Goal: Task Accomplishment & Management: Manage account settings

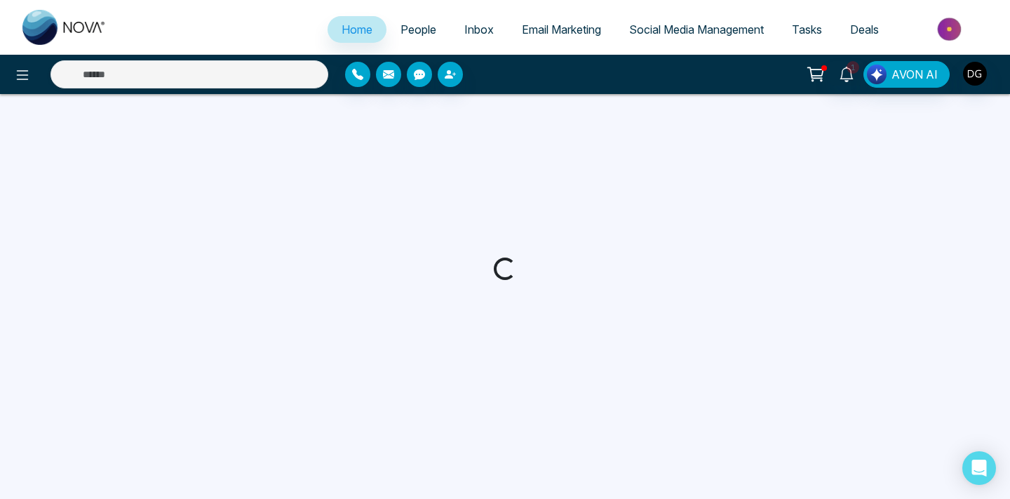
select select "*"
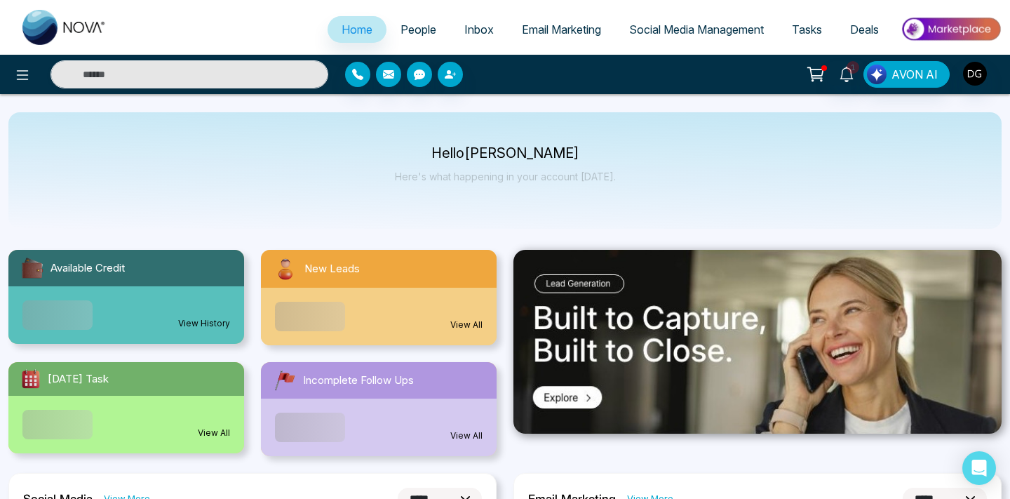
click at [411, 27] on span "People" at bounding box center [418, 29] width 36 height 14
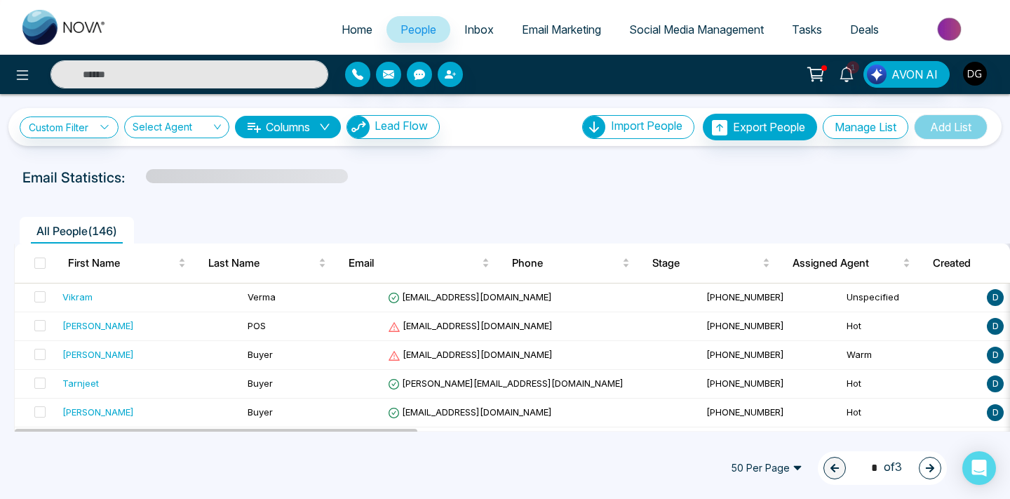
scroll to position [89, 0]
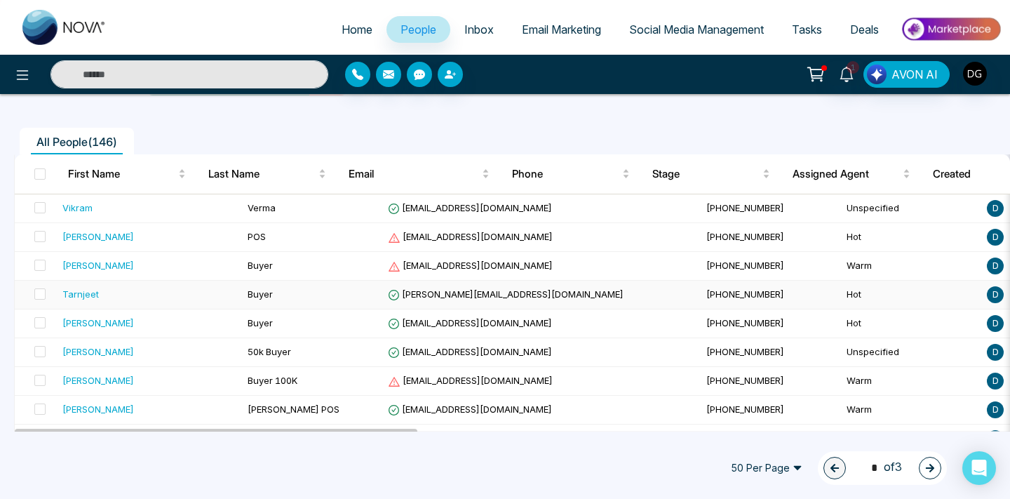
click at [189, 300] on div "Tarnjeet" at bounding box center [149, 294] width 174 height 14
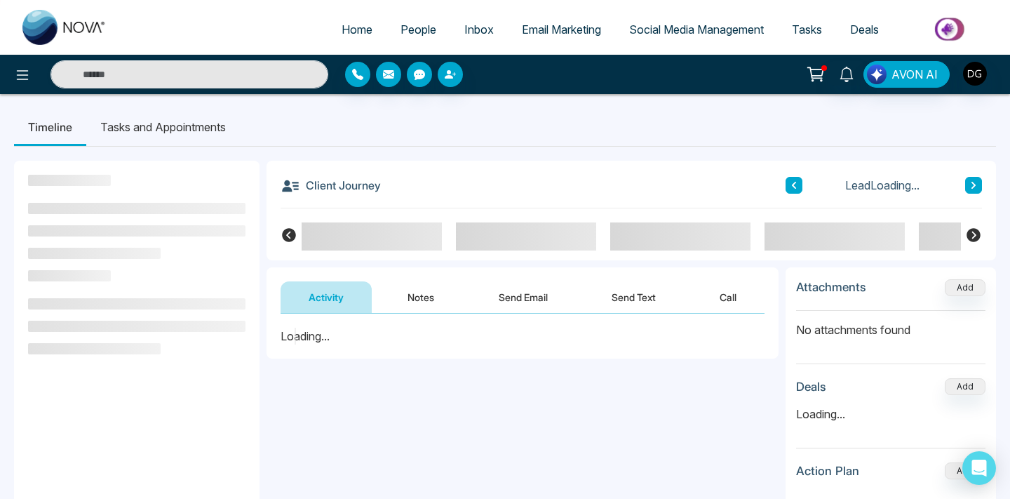
click at [425, 299] on button "Notes" at bounding box center [420, 297] width 83 height 32
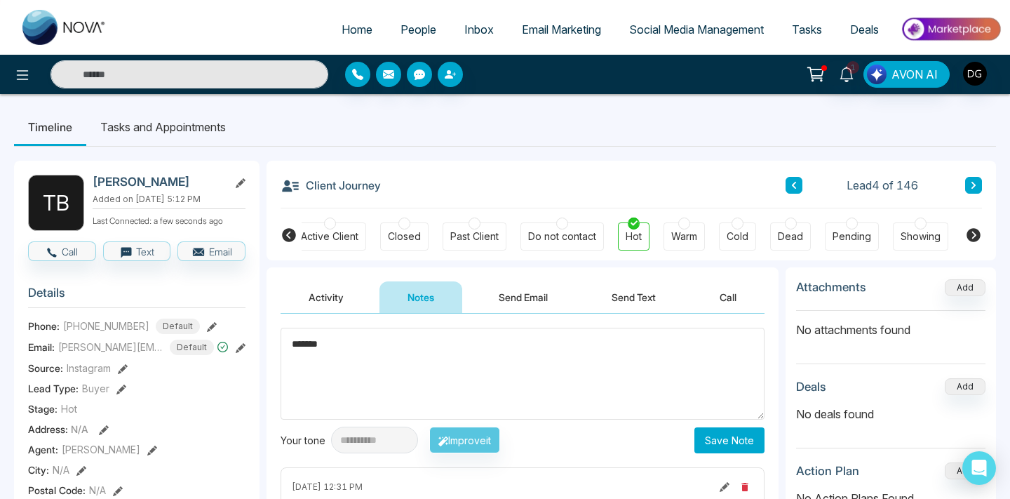
scroll to position [0, 307]
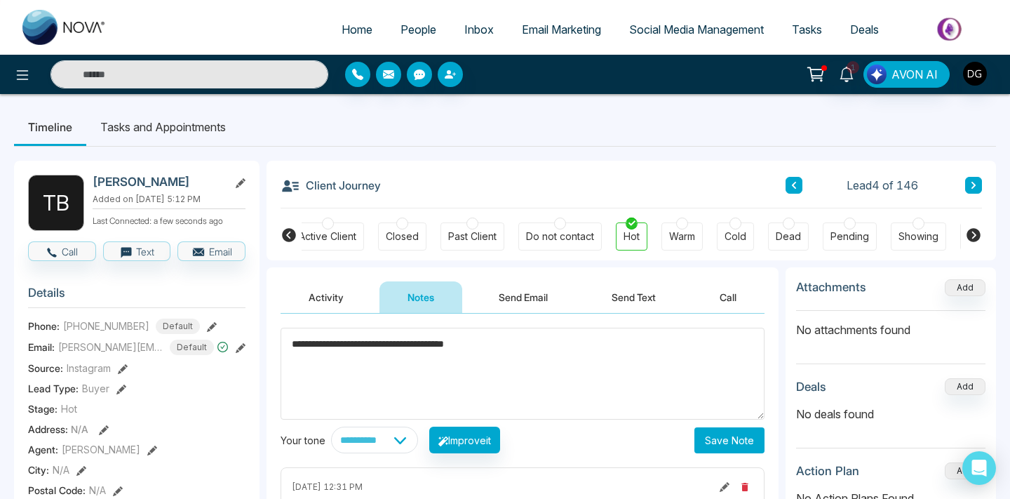
type textarea "**********"
click at [719, 451] on button "Save Note" at bounding box center [729, 440] width 70 height 26
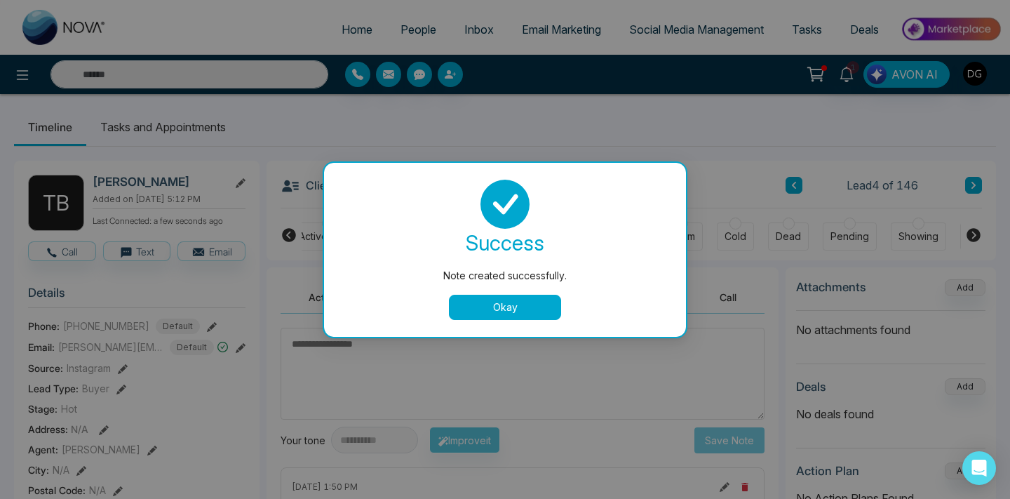
click at [515, 297] on button "Okay" at bounding box center [505, 307] width 112 height 25
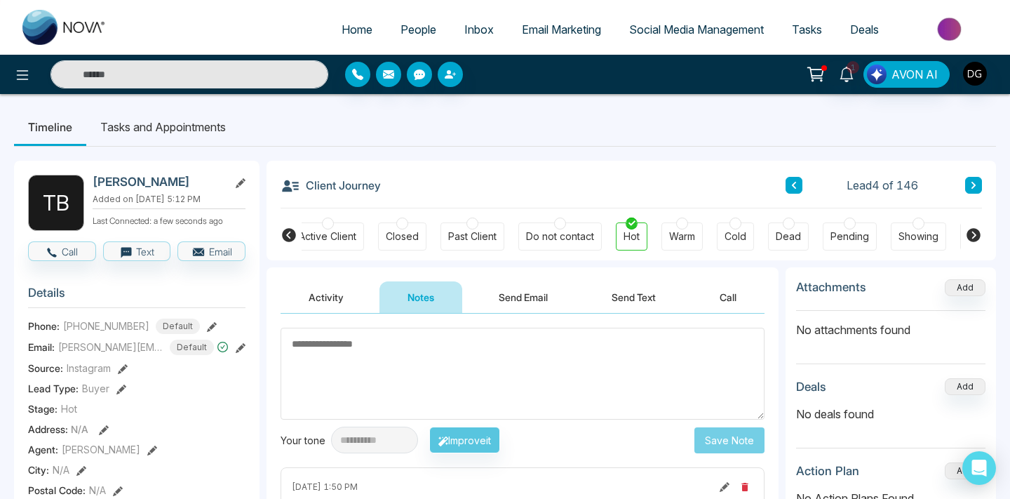
click at [402, 22] on span "People" at bounding box center [418, 29] width 36 height 14
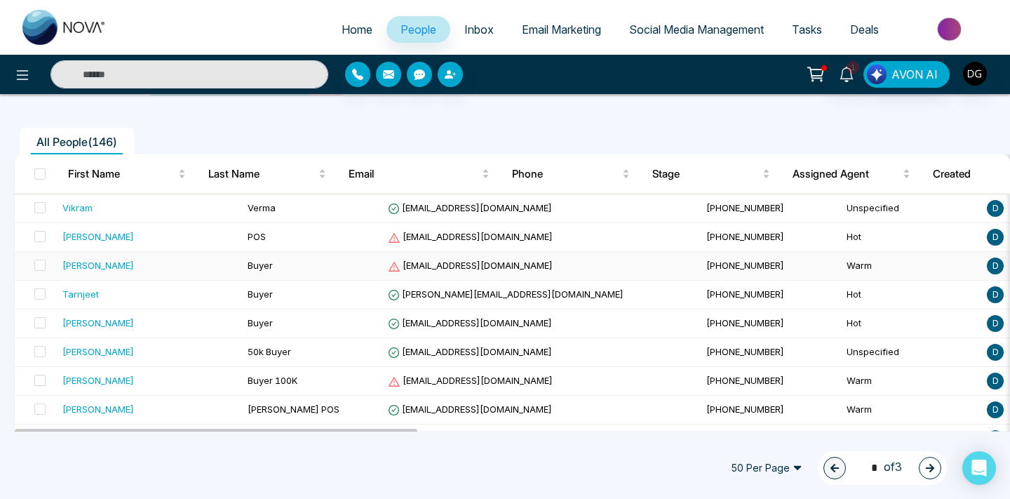
scroll to position [93, 0]
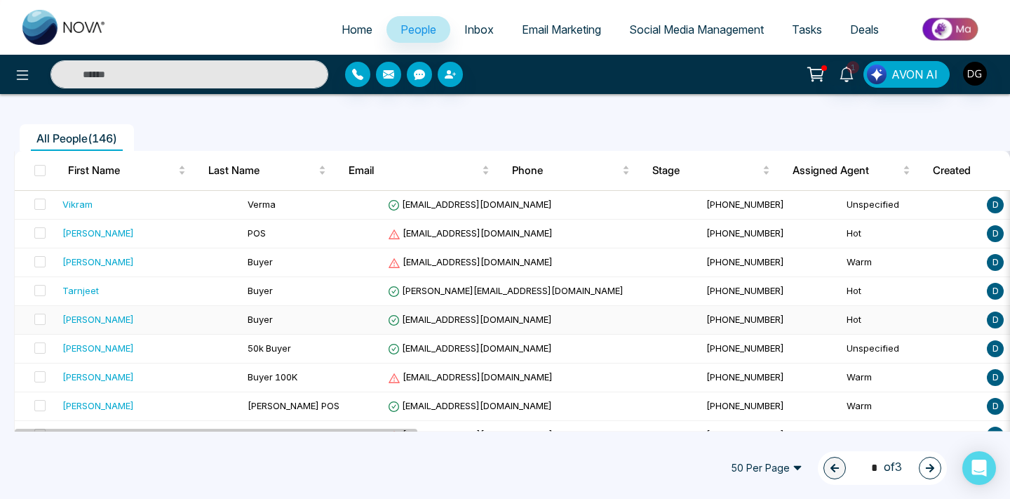
click at [148, 325] on div "[PERSON_NAME]" at bounding box center [149, 319] width 174 height 14
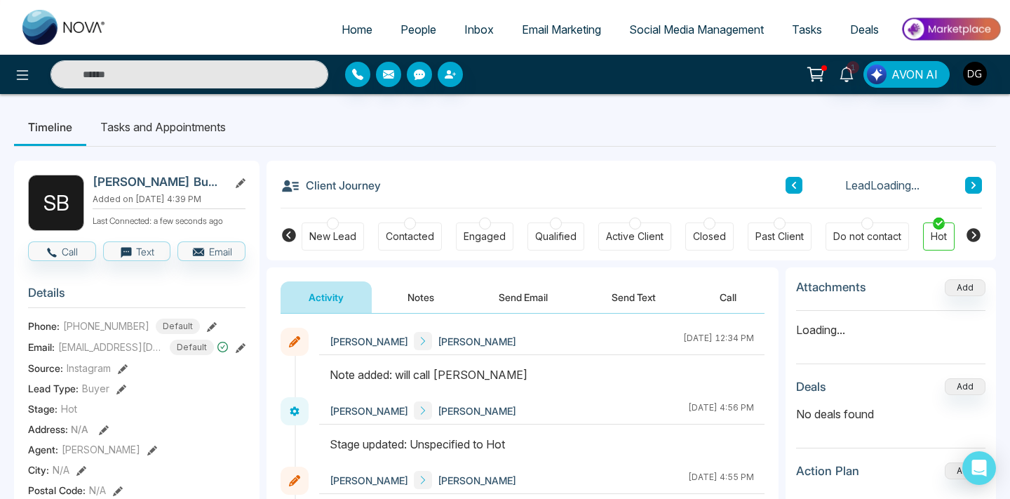
click at [400, 297] on button "Notes" at bounding box center [420, 297] width 83 height 32
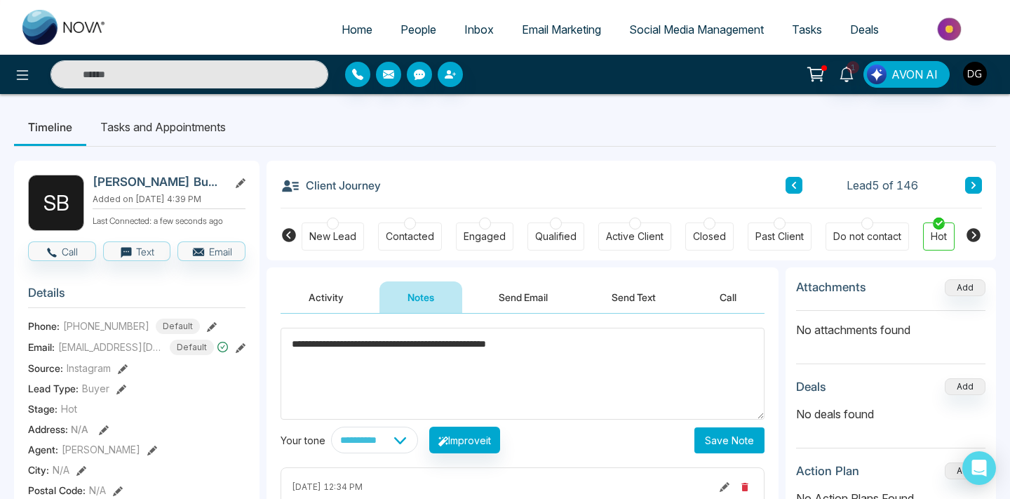
type textarea "**********"
click at [706, 438] on button "Save Note" at bounding box center [729, 440] width 70 height 26
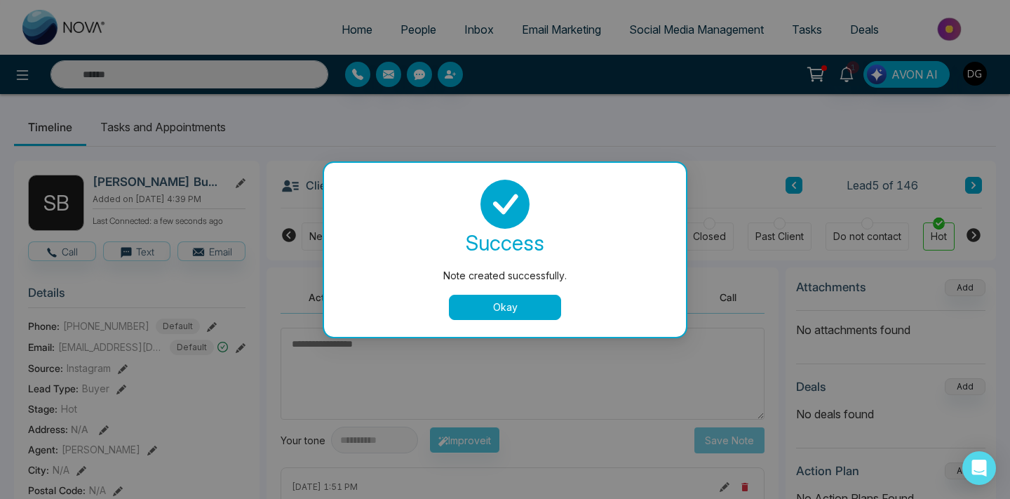
click at [516, 303] on button "Okay" at bounding box center [505, 307] width 112 height 25
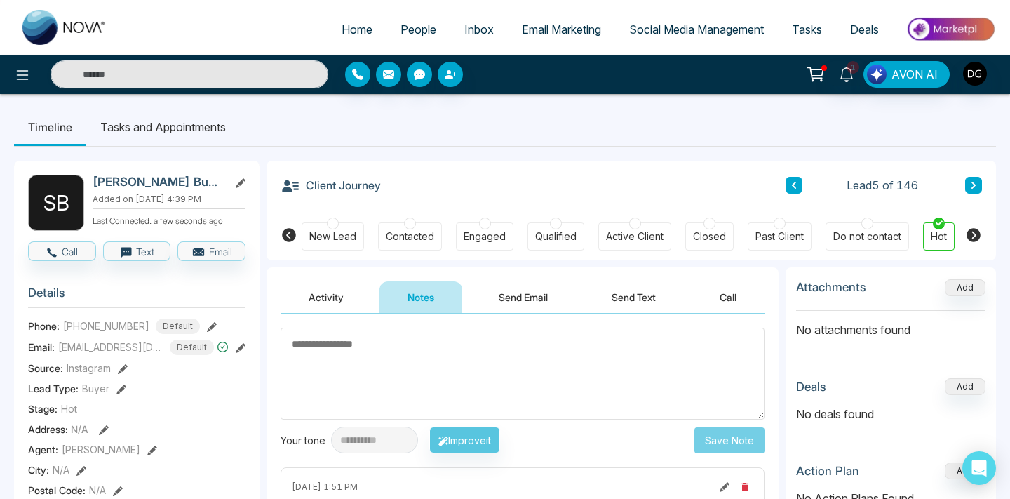
click at [408, 32] on span "People" at bounding box center [418, 29] width 36 height 14
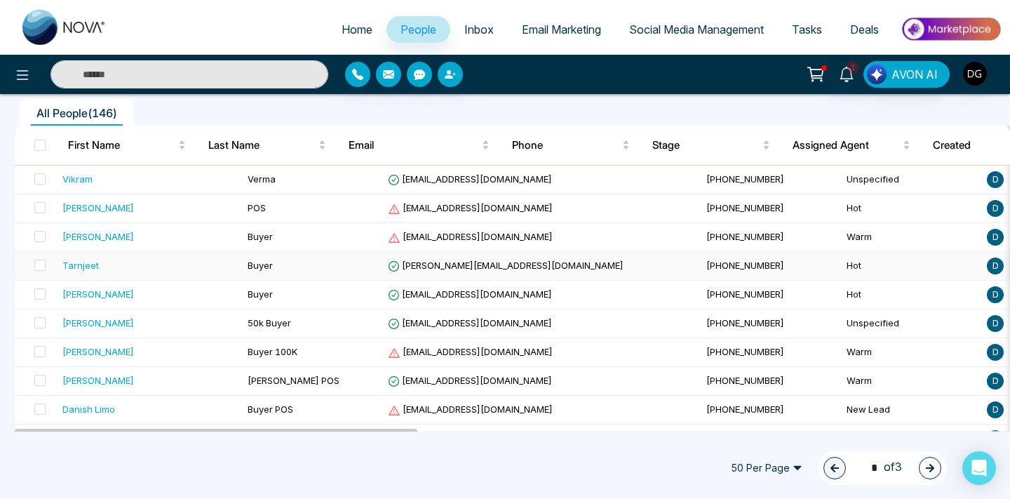
scroll to position [116, 0]
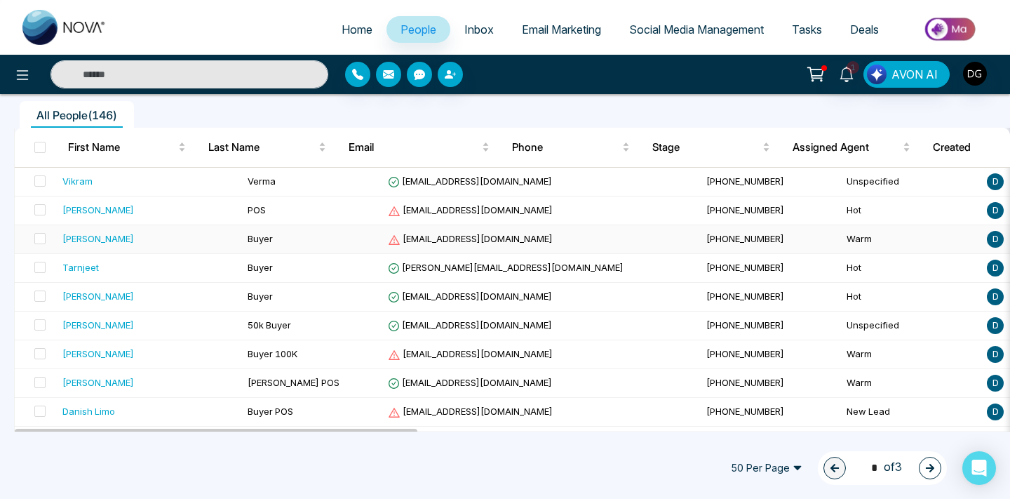
click at [170, 238] on div "[PERSON_NAME]" at bounding box center [149, 238] width 174 height 14
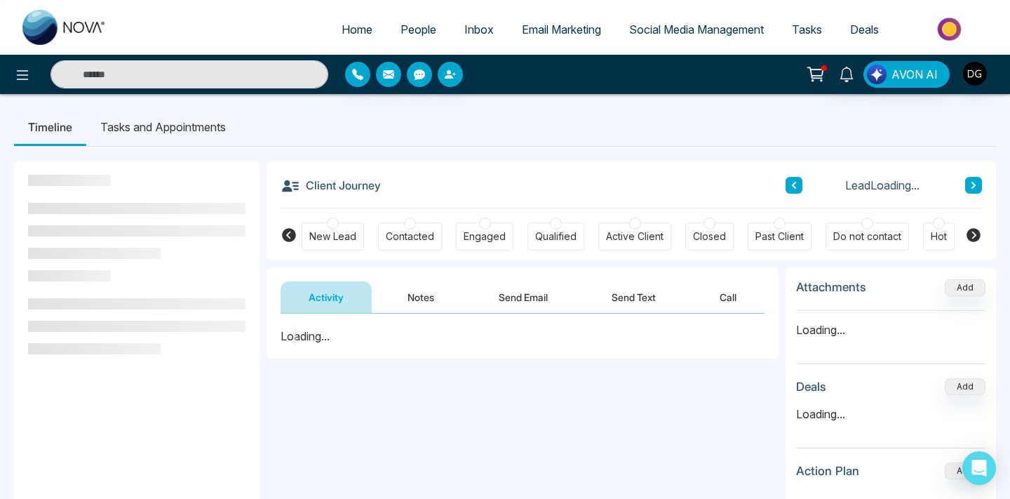
click at [416, 298] on button "Notes" at bounding box center [420, 297] width 83 height 32
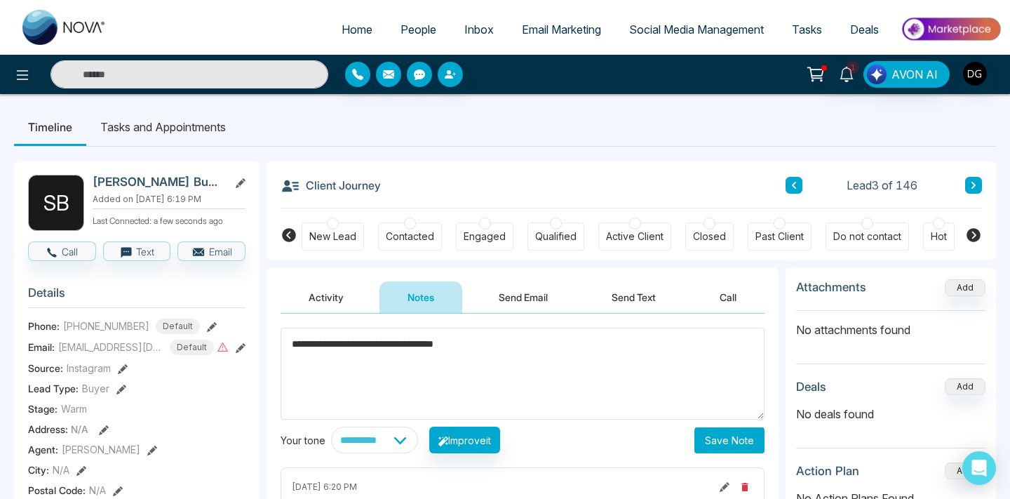
type textarea "**********"
click at [707, 443] on button "Save Note" at bounding box center [729, 440] width 70 height 26
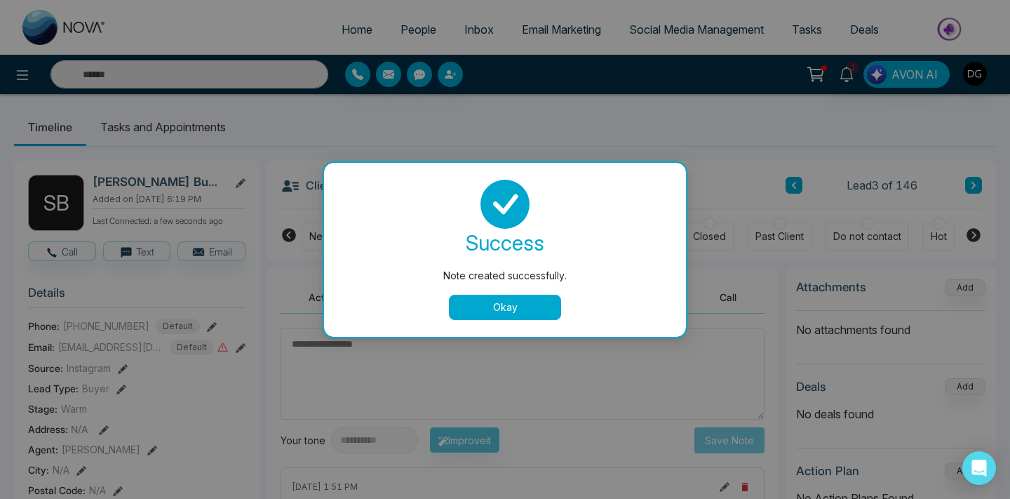
click at [520, 313] on button "Okay" at bounding box center [505, 307] width 112 height 25
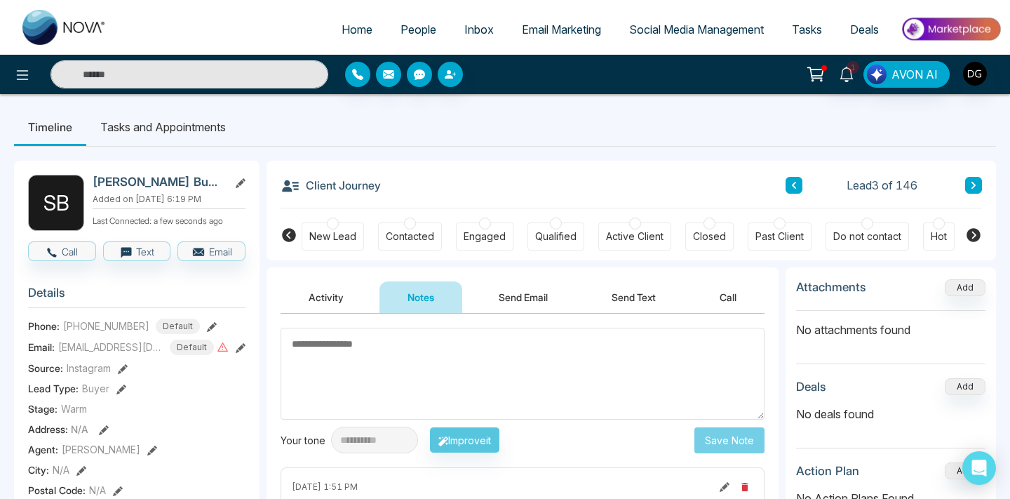
click at [415, 34] on span "People" at bounding box center [418, 29] width 36 height 14
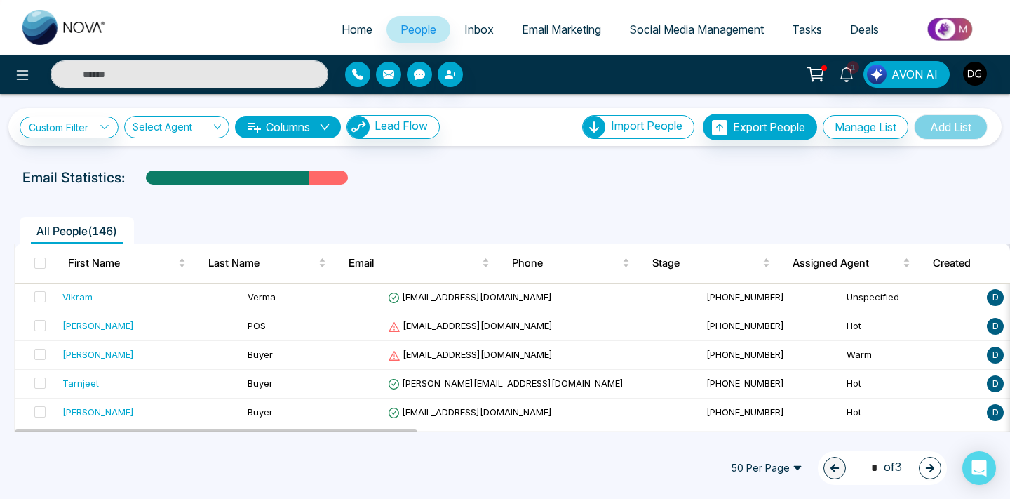
click at [351, 19] on link "Home" at bounding box center [357, 29] width 59 height 27
select select "*"
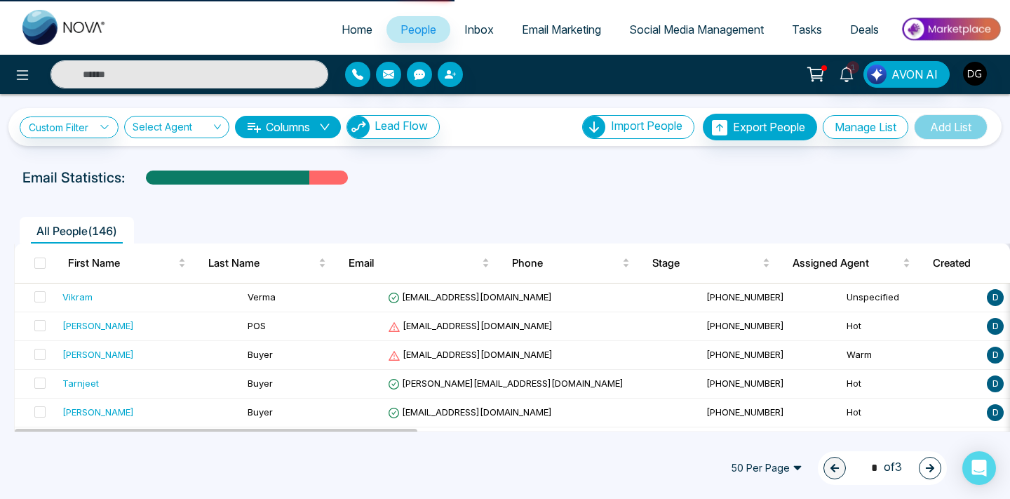
select select "*"
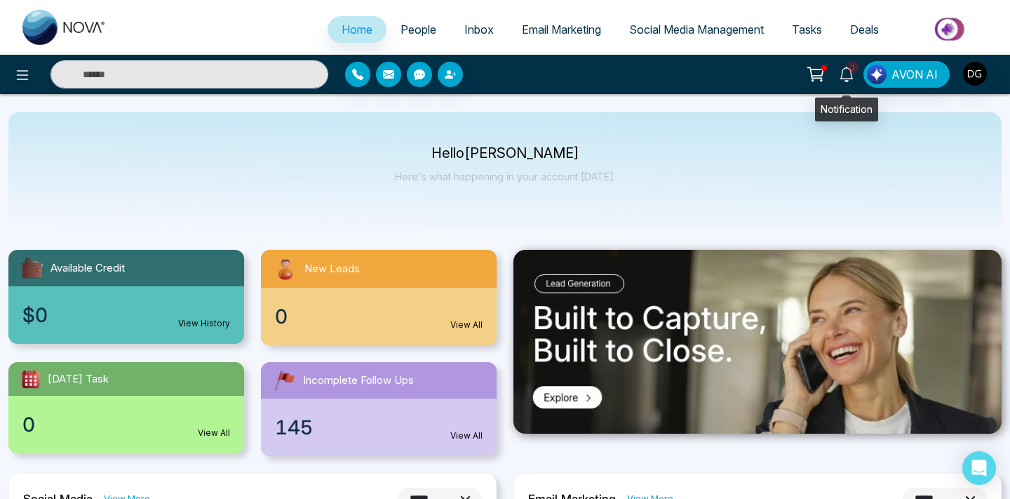
click at [849, 77] on icon at bounding box center [846, 74] width 13 height 15
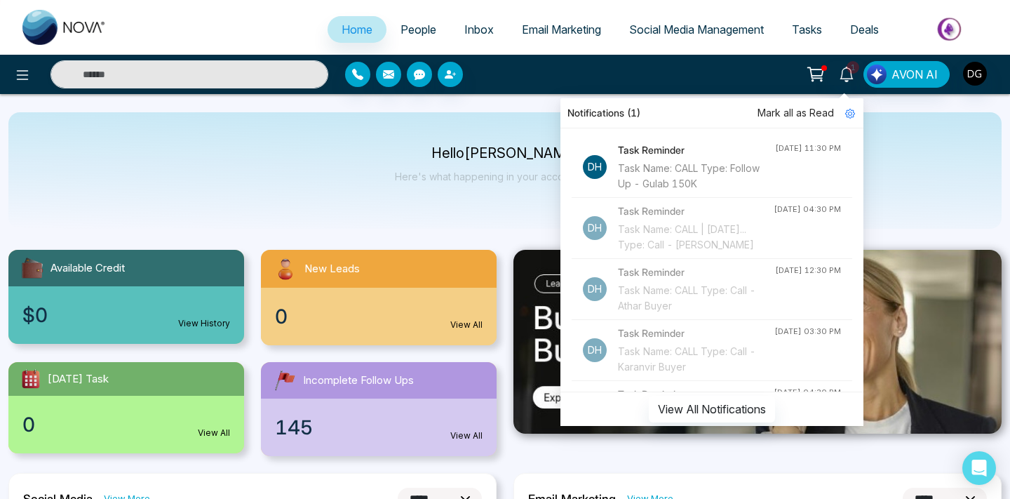
click at [406, 29] on span "People" at bounding box center [418, 29] width 36 height 14
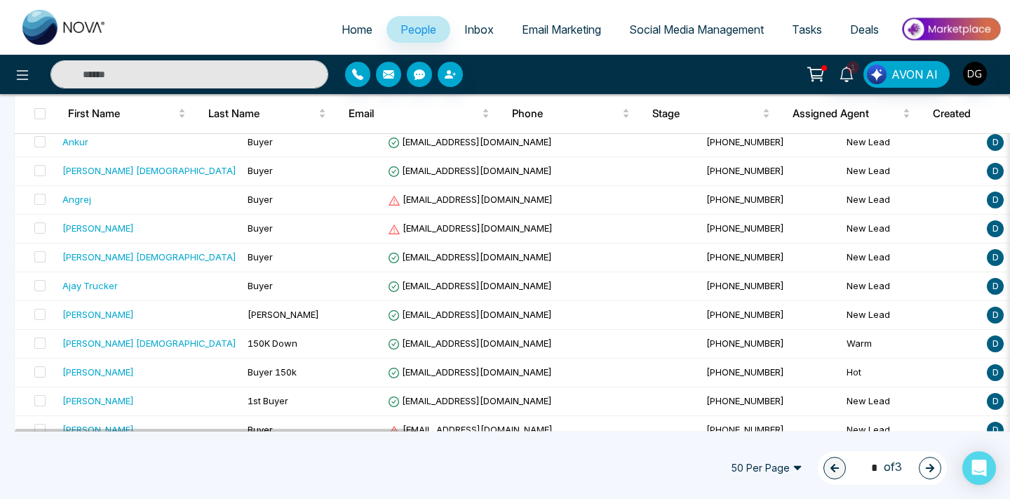
scroll to position [1293, 0]
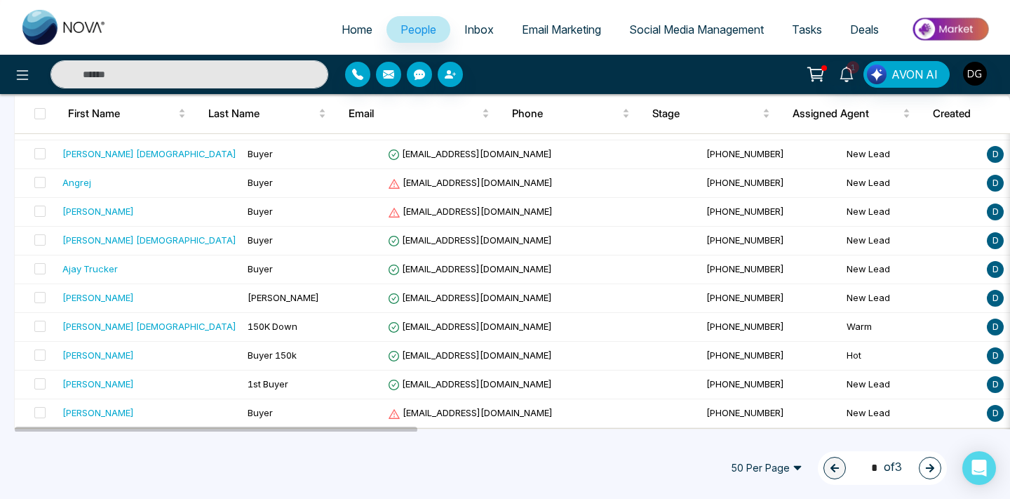
click at [940, 469] on button "button" at bounding box center [930, 468] width 22 height 22
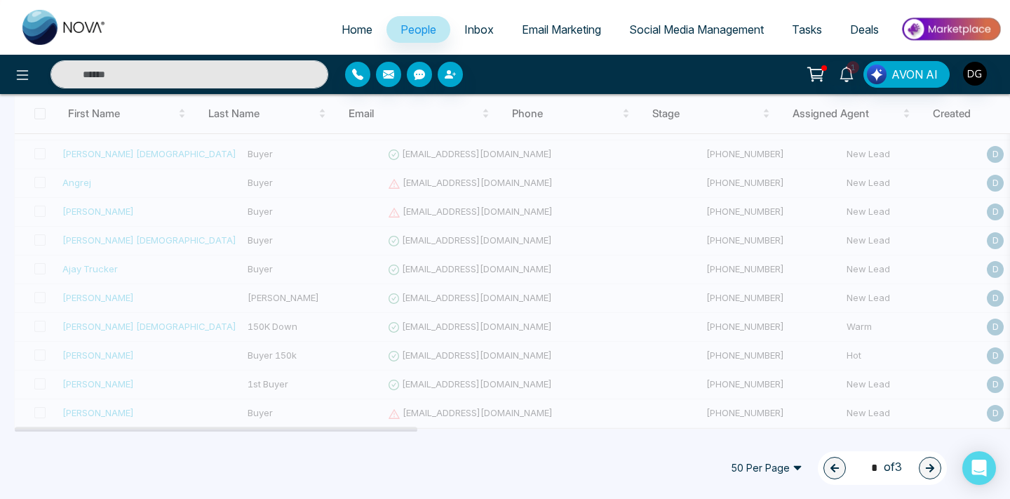
type input "*"
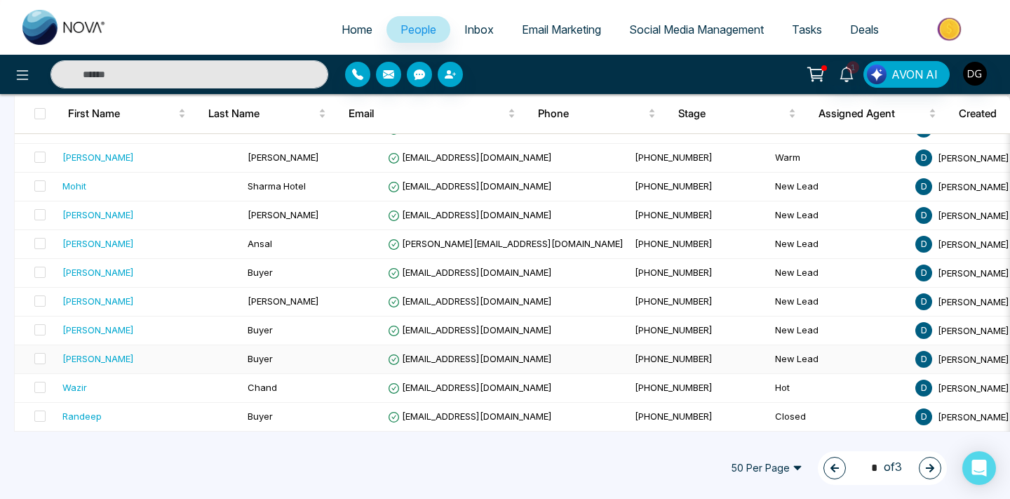
scroll to position [0, 0]
